Goal: Information Seeking & Learning: Compare options

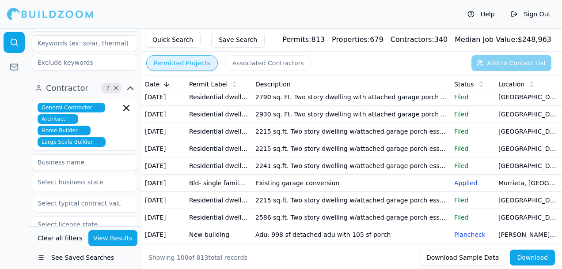
scroll to position [367, 0]
click at [264, 54] on td "2930 sq. Ft. Two story dwelling with attached garage porch (patio) (ess) and so…" at bounding box center [351, 45] width 199 height 17
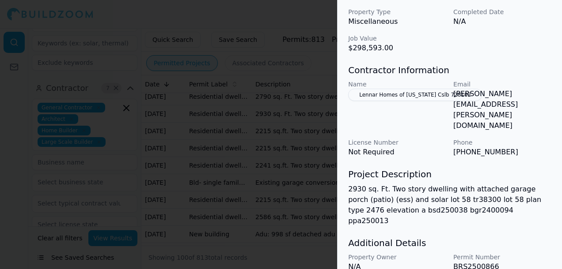
scroll to position [166, 0]
click at [315, 95] on div at bounding box center [281, 134] width 562 height 269
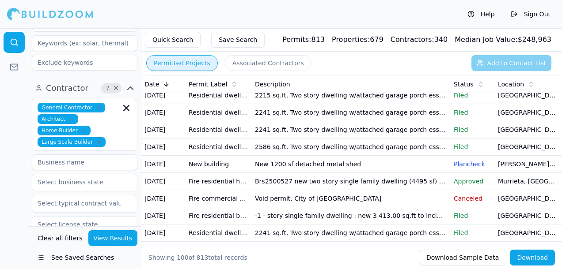
scroll to position [567, 0]
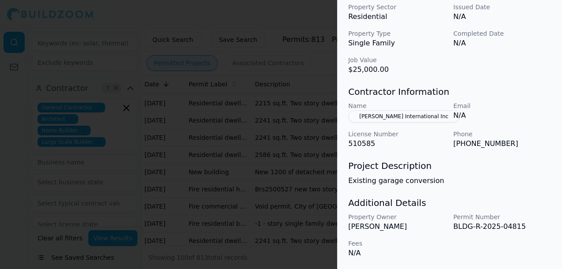
scroll to position [318, 0]
click at [386, 115] on button "[PERSON_NAME] International Inc" at bounding box center [403, 116] width 111 height 12
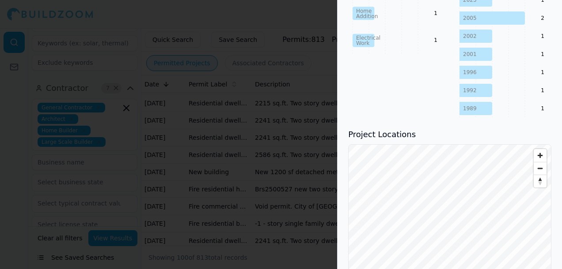
scroll to position [474, 0]
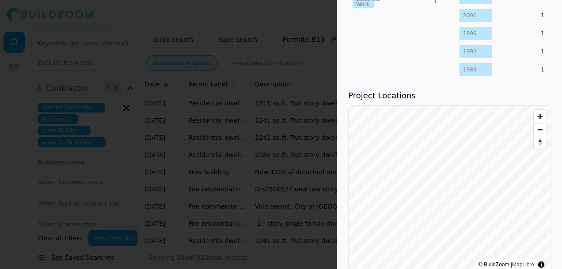
click at [314, 118] on div at bounding box center [281, 134] width 562 height 269
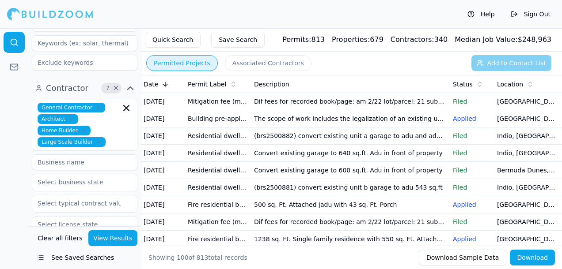
scroll to position [0, 0]
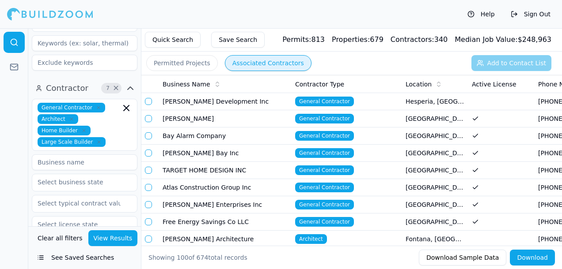
click at [261, 64] on button "Associated Contractors" at bounding box center [268, 63] width 87 height 16
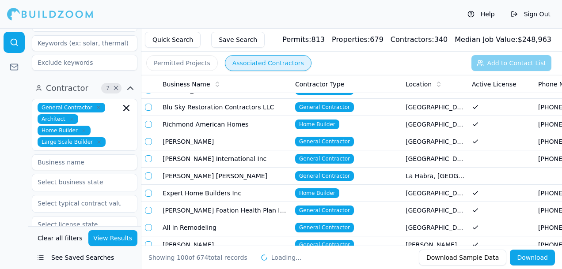
scroll to position [807, 0]
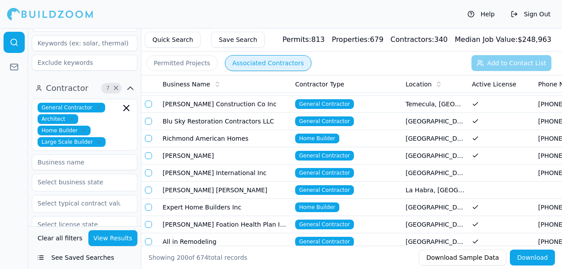
click at [223, 171] on td "[PERSON_NAME] International Inc" at bounding box center [225, 173] width 133 height 17
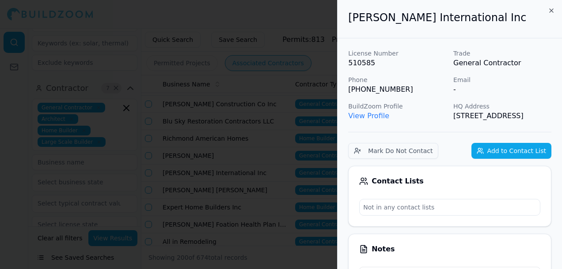
click at [372, 118] on link "View Profile" at bounding box center [368, 116] width 41 height 8
click at [281, 148] on div at bounding box center [281, 134] width 562 height 269
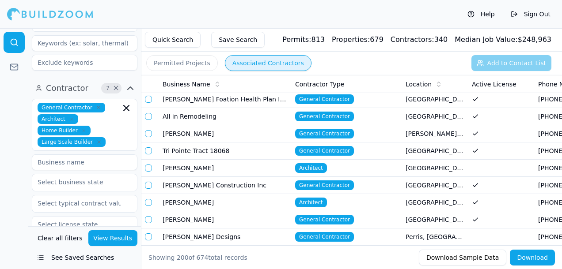
scroll to position [934, 0]
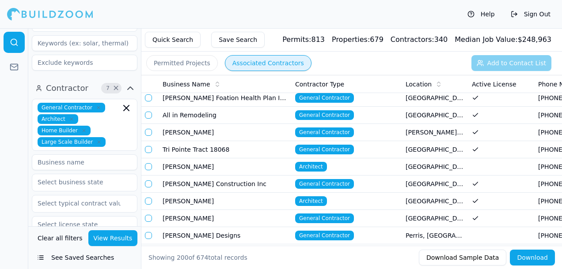
click at [251, 189] on td "[PERSON_NAME] Construction Inc" at bounding box center [225, 184] width 133 height 17
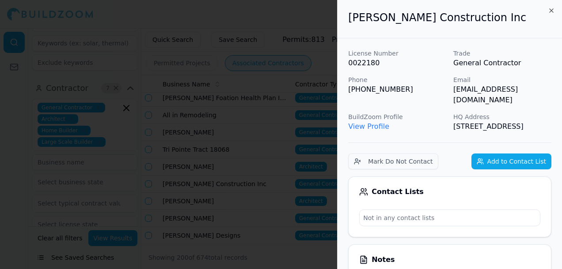
scroll to position [0, 0]
click at [375, 122] on link "View Profile" at bounding box center [368, 126] width 41 height 8
click at [131, 52] on div at bounding box center [281, 134] width 562 height 269
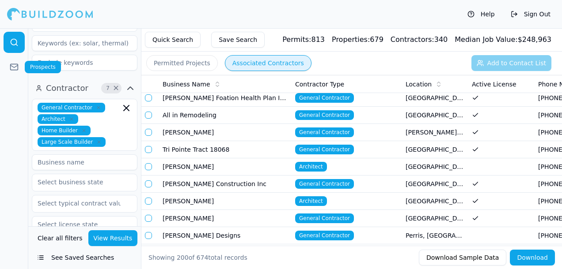
click at [13, 68] on icon at bounding box center [14, 67] width 9 height 9
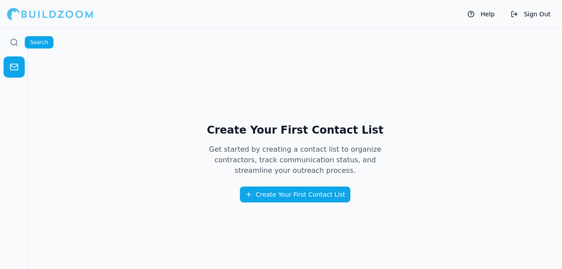
click at [14, 47] on link at bounding box center [14, 42] width 21 height 21
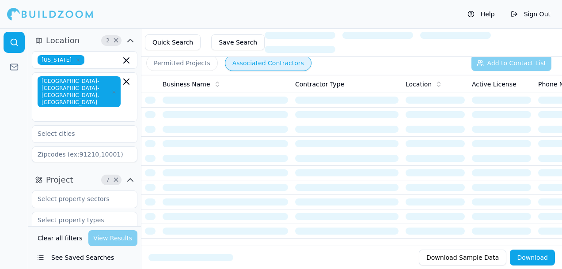
click at [12, 51] on link at bounding box center [14, 42] width 21 height 21
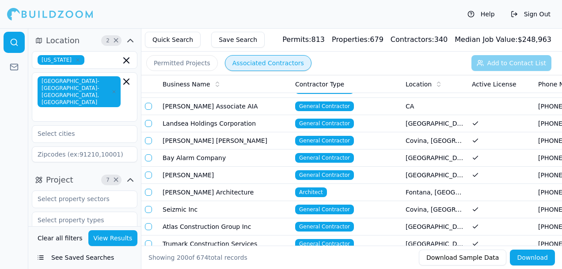
scroll to position [119, 0]
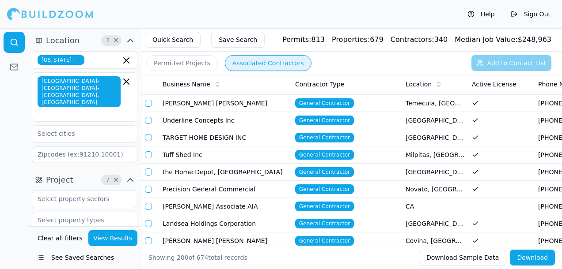
click at [256, 173] on td "the Home Depot, [GEOGRAPHIC_DATA]" at bounding box center [225, 172] width 133 height 17
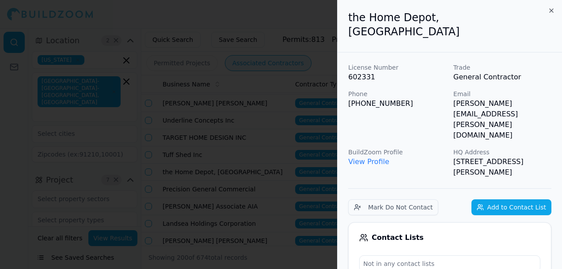
scroll to position [0, 0]
click at [378, 157] on p "View Profile" at bounding box center [397, 162] width 98 height 11
click at [378, 158] on link "View Profile" at bounding box center [368, 162] width 41 height 8
click at [327, 27] on div at bounding box center [281, 134] width 562 height 269
click at [298, 16] on div at bounding box center [281, 134] width 562 height 269
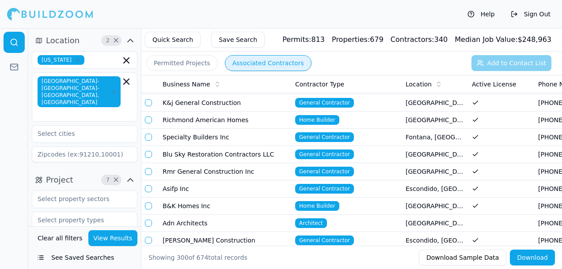
scroll to position [2411, 0]
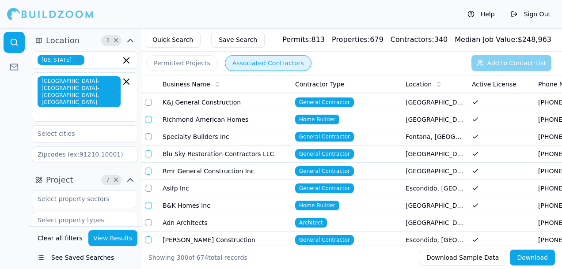
click at [249, 177] on td "Rmr General Construction Inc" at bounding box center [225, 171] width 133 height 17
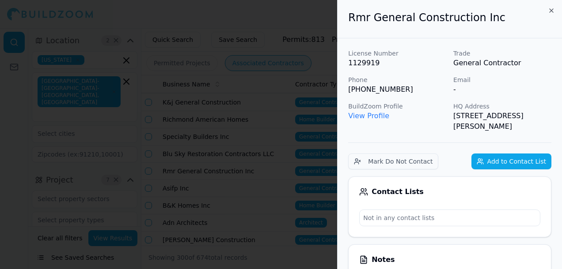
click at [375, 117] on link "View Profile" at bounding box center [368, 116] width 41 height 8
click at [269, 93] on div at bounding box center [281, 134] width 562 height 269
click at [555, 28] on body "Help Sign Out Location 2 × [US_STATE] [GEOGRAPHIC_DATA]-[GEOGRAPHIC_DATA]-[GEOG…" at bounding box center [281, 148] width 562 height 241
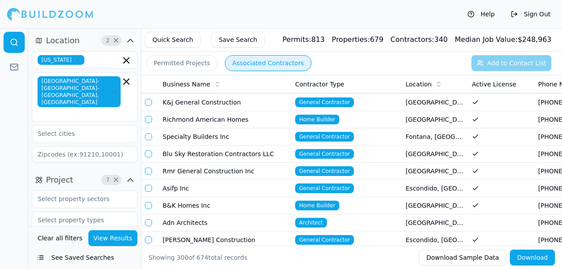
click at [223, 156] on td "Blu Sky Restoration Contractors LLC" at bounding box center [225, 154] width 133 height 17
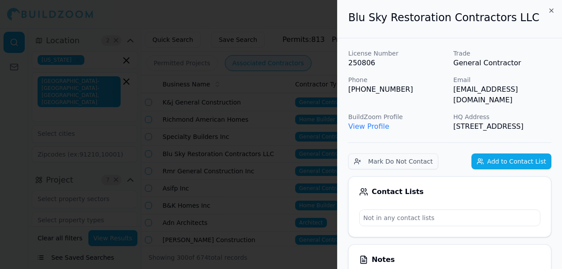
click at [372, 122] on div "BuildZoom Profile View Profile" at bounding box center [397, 122] width 98 height 19
click at [355, 122] on link "View Profile" at bounding box center [368, 126] width 41 height 8
click at [252, 142] on div at bounding box center [281, 134] width 562 height 269
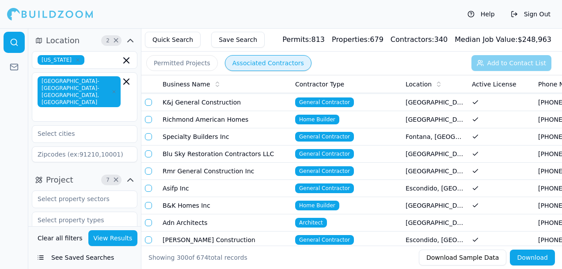
click at [245, 134] on td "Specialty Builders Inc" at bounding box center [225, 137] width 133 height 17
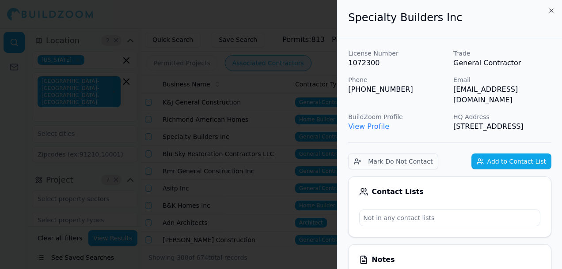
scroll to position [0, 0]
click at [374, 122] on link "View Profile" at bounding box center [368, 126] width 41 height 8
click at [415, 163] on button "Mark Do Not Contact" at bounding box center [393, 162] width 90 height 16
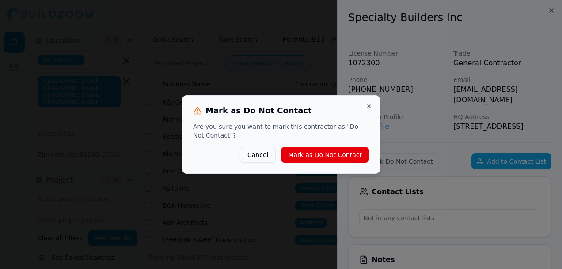
click at [308, 157] on button "Mark as Do Not Contact" at bounding box center [325, 155] width 88 height 16
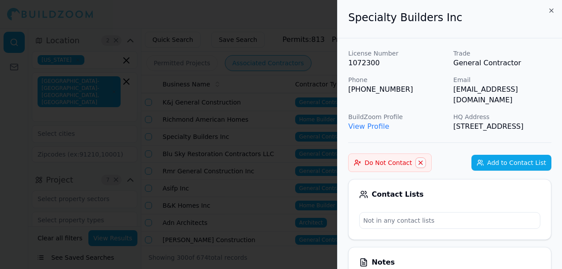
click at [301, 23] on div at bounding box center [281, 134] width 562 height 269
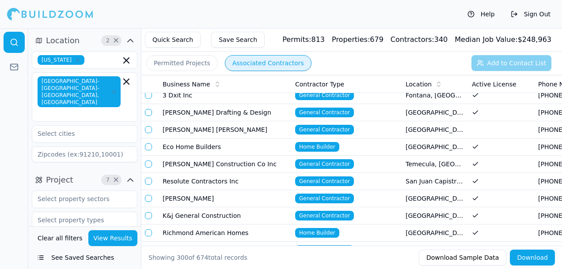
scroll to position [2297, 0]
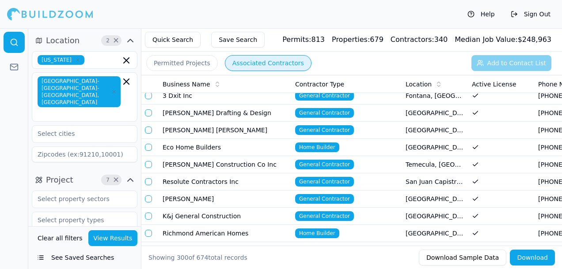
click at [243, 195] on td "[PERSON_NAME]" at bounding box center [225, 199] width 133 height 17
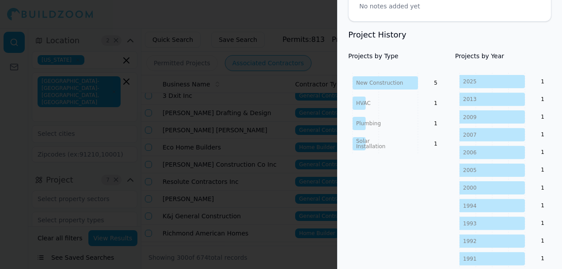
scroll to position [245, 0]
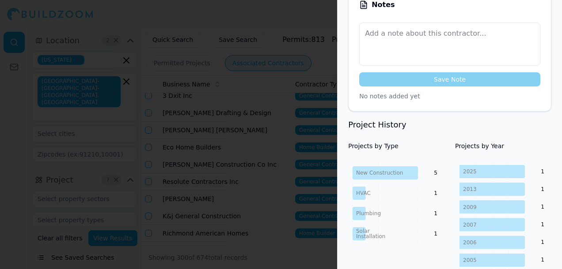
click at [269, 157] on div at bounding box center [281, 134] width 562 height 269
drag, startPoint x: 274, startPoint y: 119, endPoint x: 485, endPoint y: 0, distance: 241.7
click at [274, 119] on div at bounding box center [281, 134] width 562 height 269
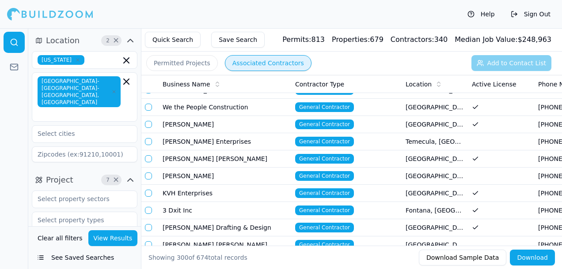
scroll to position [2173, 0]
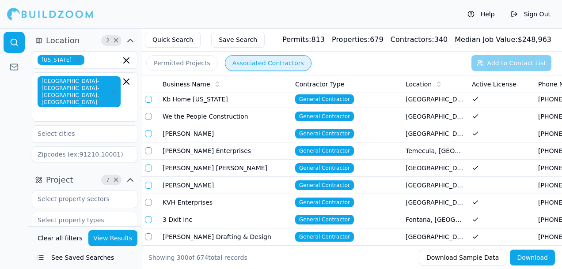
click at [253, 186] on td "[PERSON_NAME]" at bounding box center [225, 185] width 133 height 17
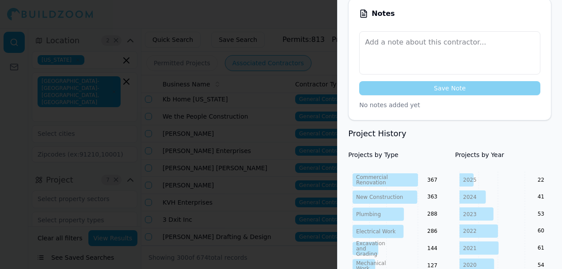
scroll to position [0, 0]
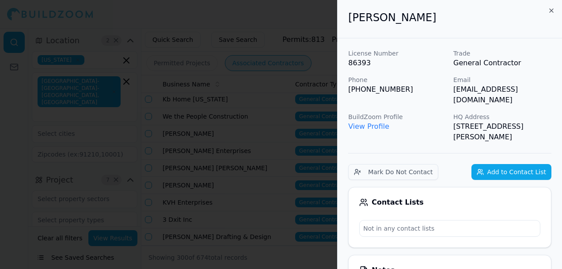
click at [383, 122] on link "View Profile" at bounding box center [368, 126] width 41 height 8
click at [312, 101] on div at bounding box center [281, 134] width 562 height 269
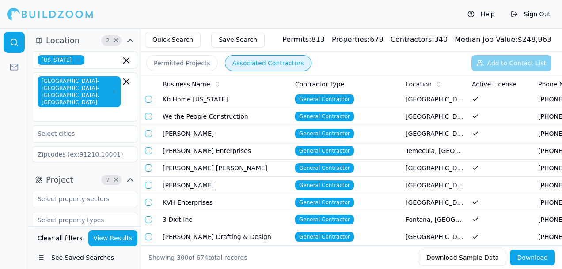
click at [241, 167] on td "[PERSON_NAME] [PERSON_NAME]" at bounding box center [225, 168] width 133 height 17
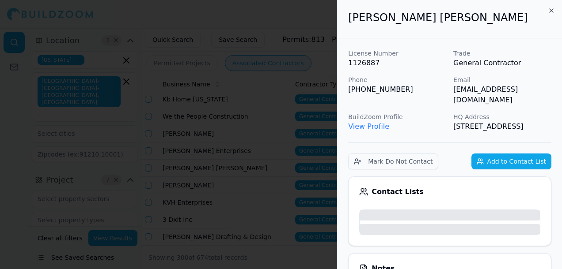
scroll to position [2055, 0]
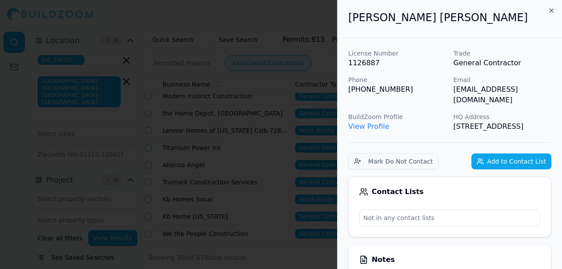
click at [218, 136] on div at bounding box center [281, 134] width 562 height 269
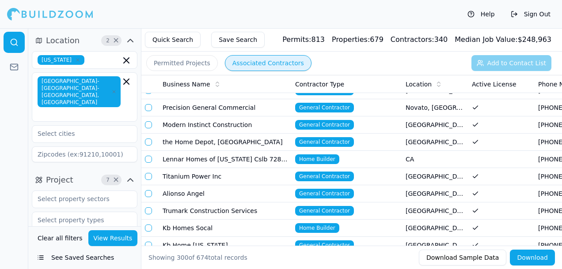
scroll to position [2022, 0]
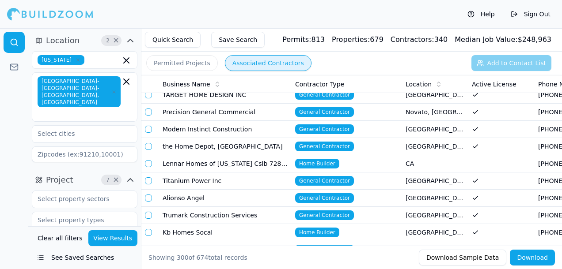
click at [331, 131] on span "General Contractor" at bounding box center [324, 130] width 59 height 10
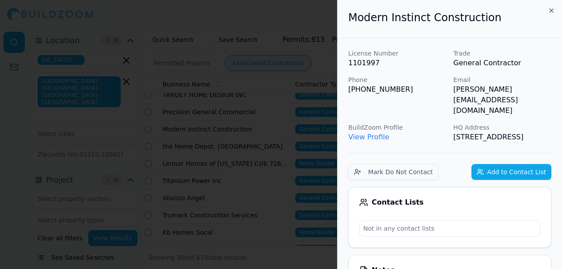
scroll to position [0, 0]
click at [364, 133] on link "View Profile" at bounding box center [368, 137] width 41 height 8
